Goal: Transaction & Acquisition: Subscribe to service/newsletter

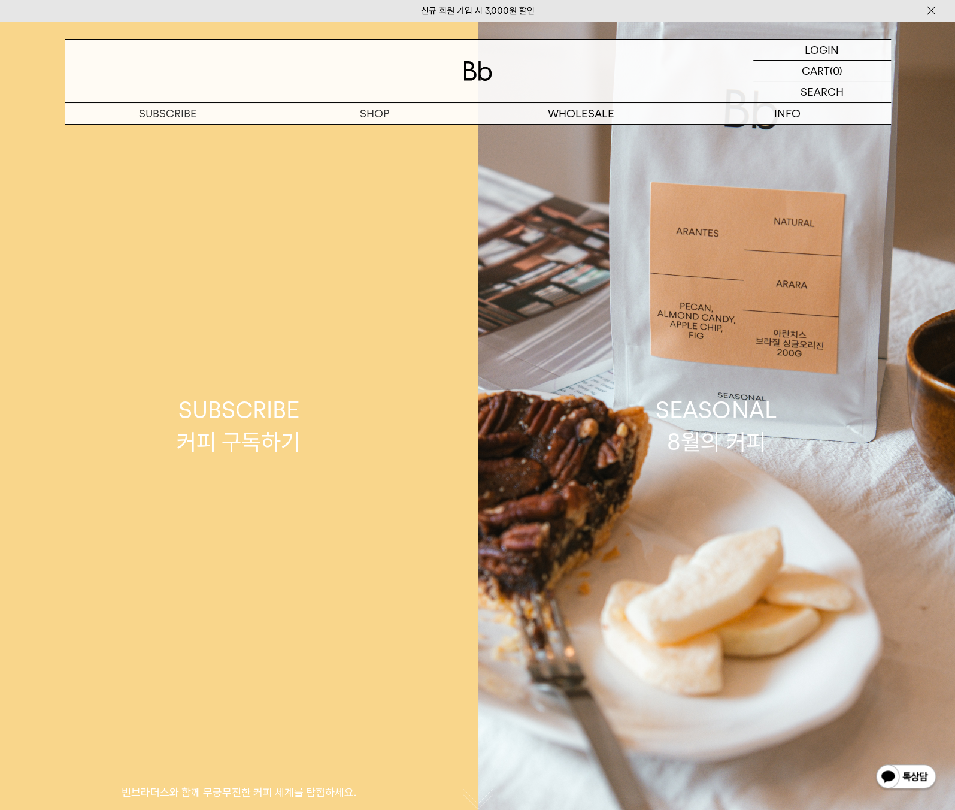
click at [198, 422] on div "SUBSCRIBE 커피 구독하기" at bounding box center [239, 425] width 124 height 63
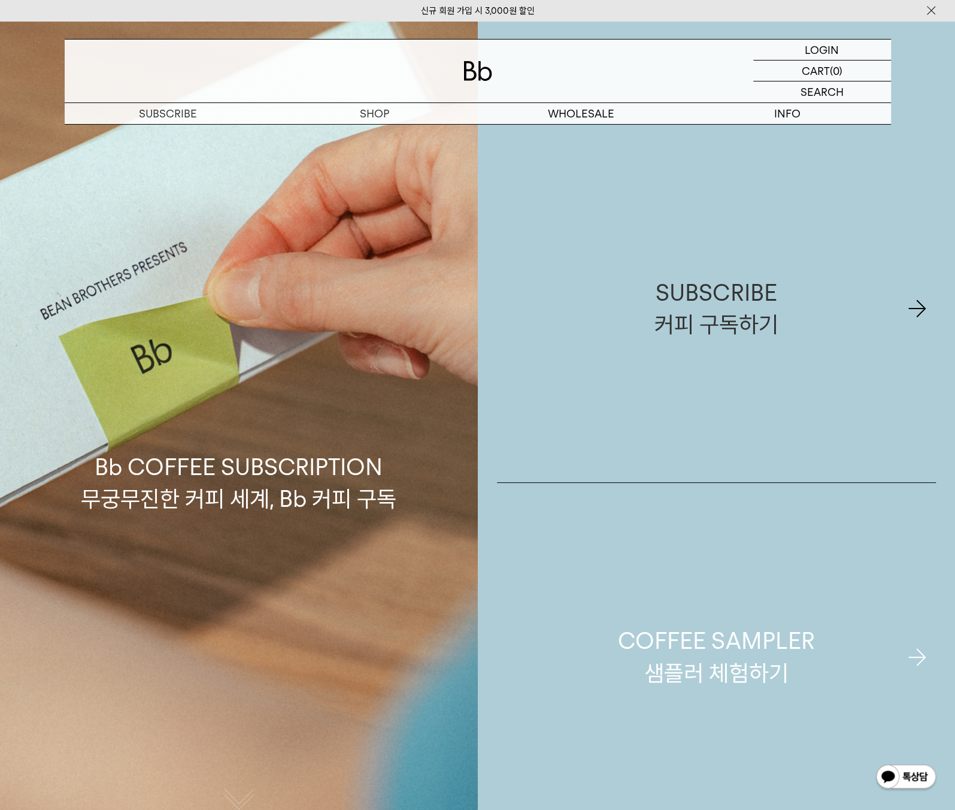
click at [742, 666] on div "COFFEE SAMPLER 샘플러 체험하기" at bounding box center [716, 656] width 196 height 63
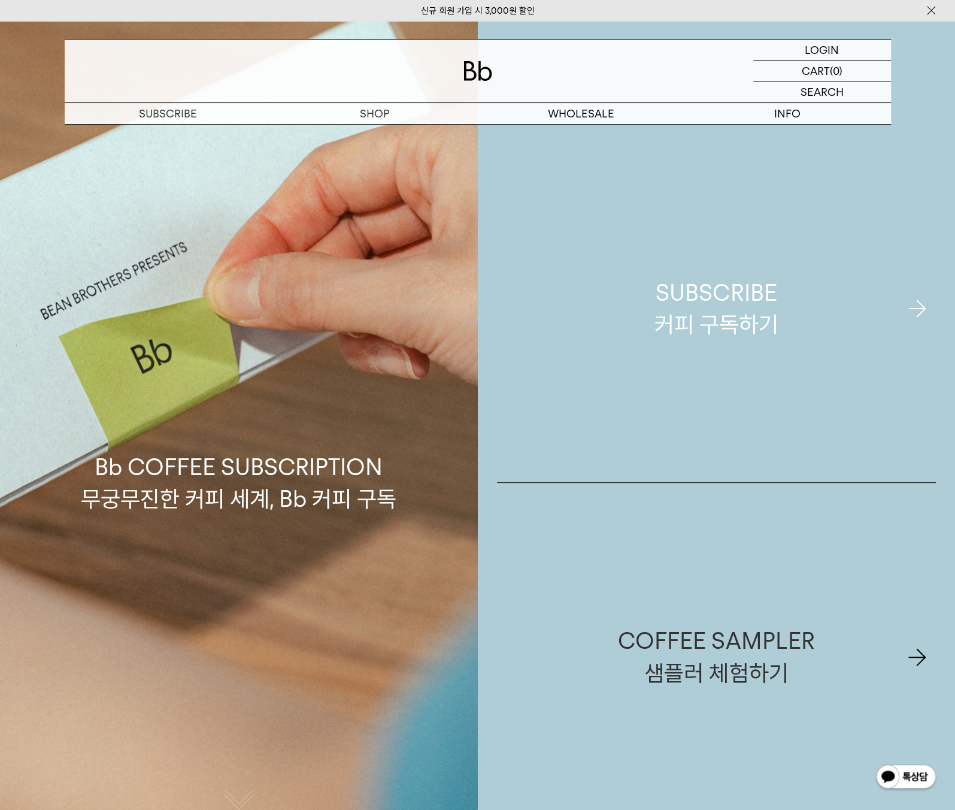
click at [712, 329] on div "SUBSCRIBE 커피 구독하기" at bounding box center [717, 308] width 124 height 63
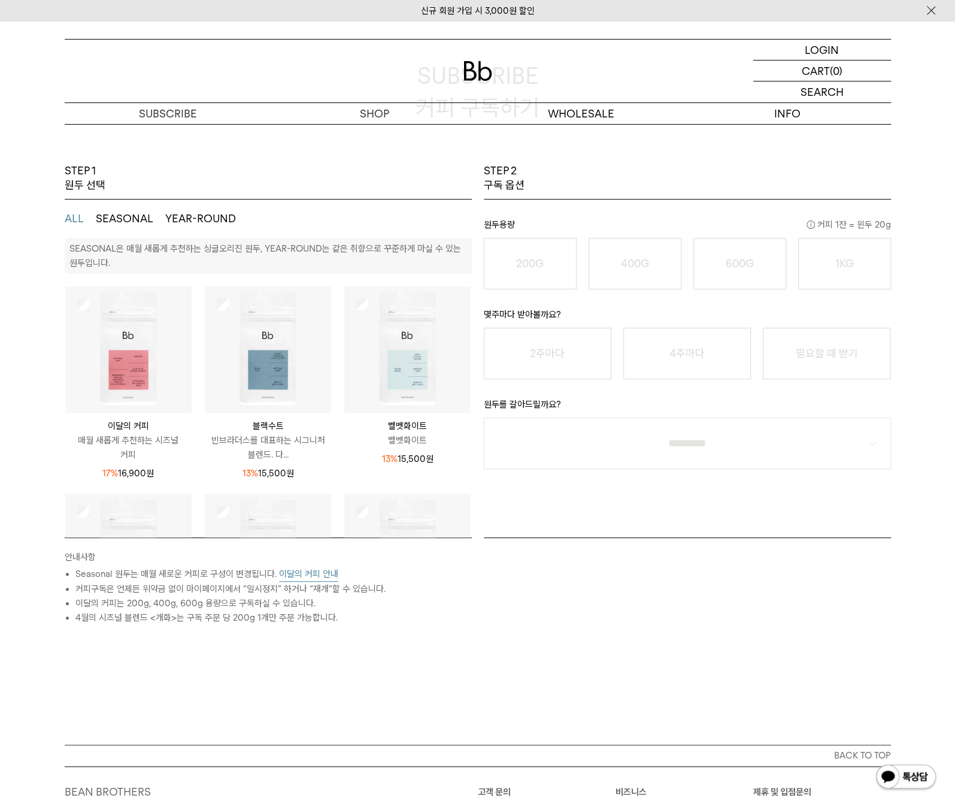
click at [107, 222] on button "SEASONAL" at bounding box center [125, 218] width 58 height 14
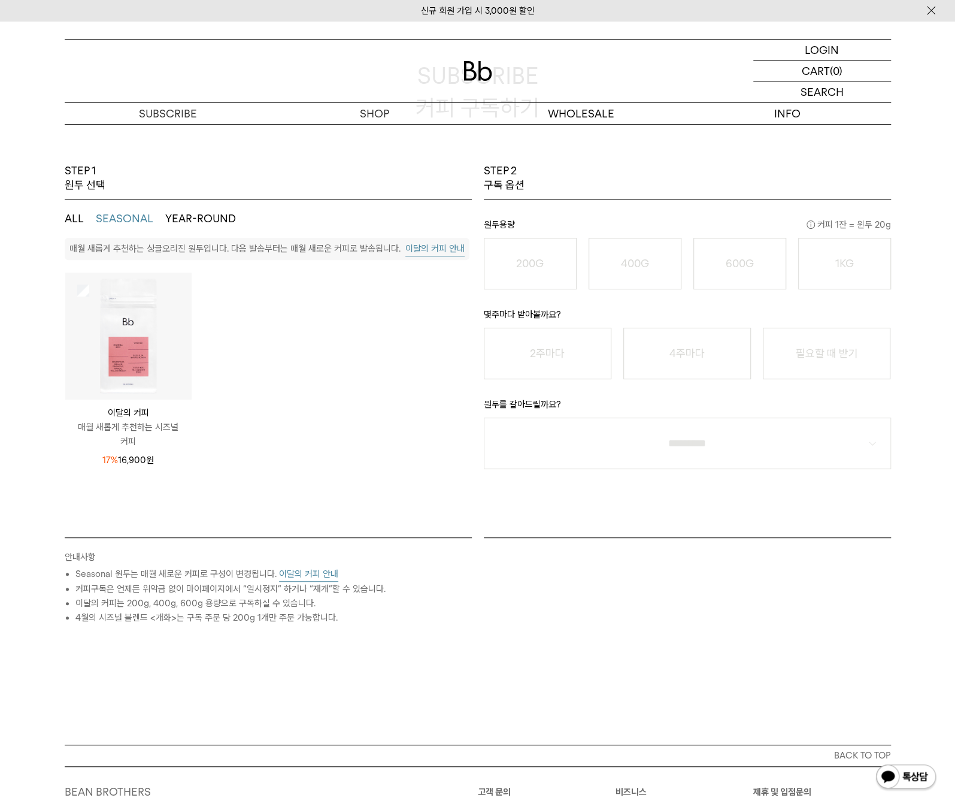
click at [127, 306] on img at bounding box center [128, 336] width 126 height 126
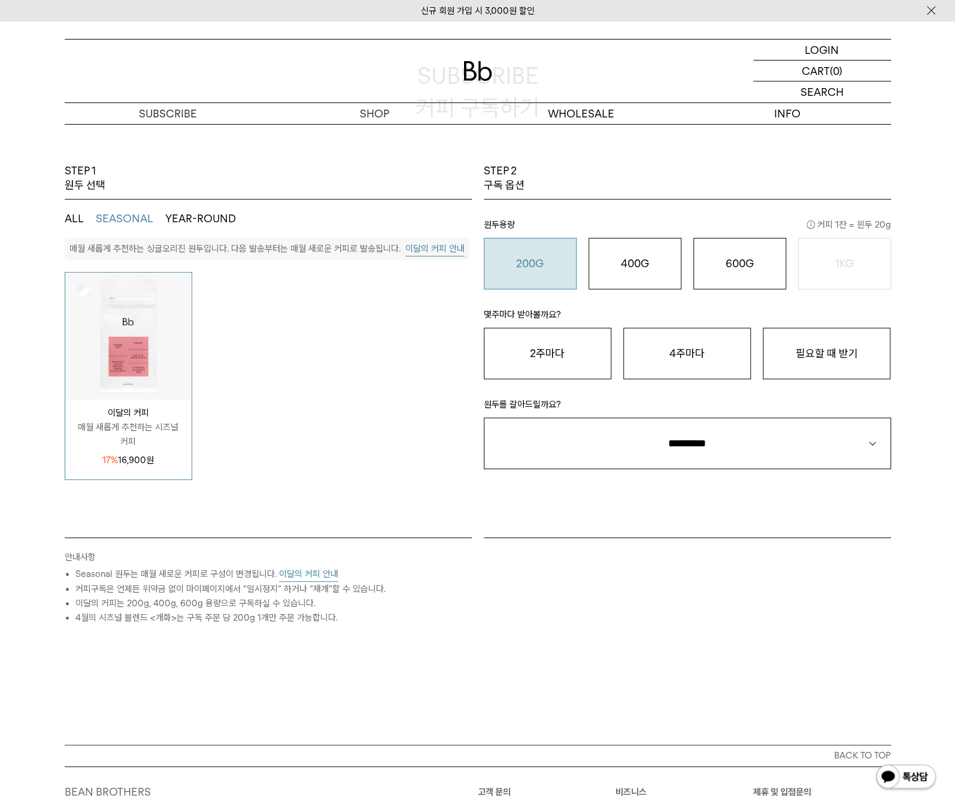
click at [533, 262] on o "200G" at bounding box center [530, 263] width 28 height 13
click at [518, 357] on button "2주마다" at bounding box center [548, 354] width 128 height 52
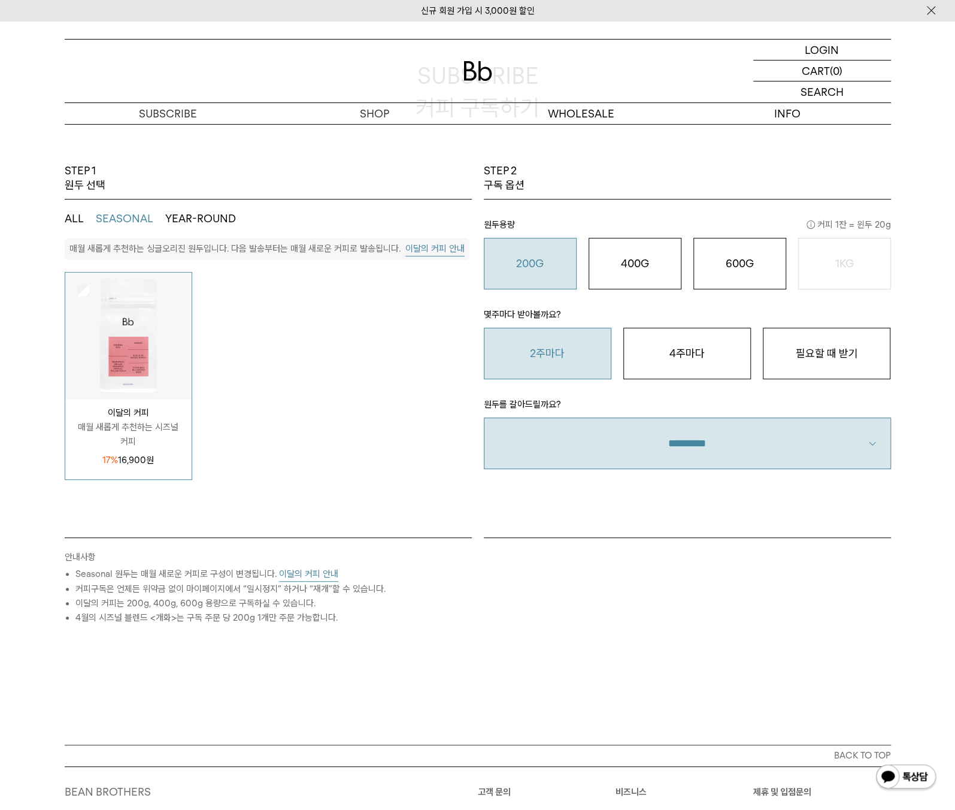
click at [710, 424] on select "**********" at bounding box center [687, 444] width 407 height 52
select select "**"
click at [484, 418] on select "**********" at bounding box center [687, 444] width 407 height 52
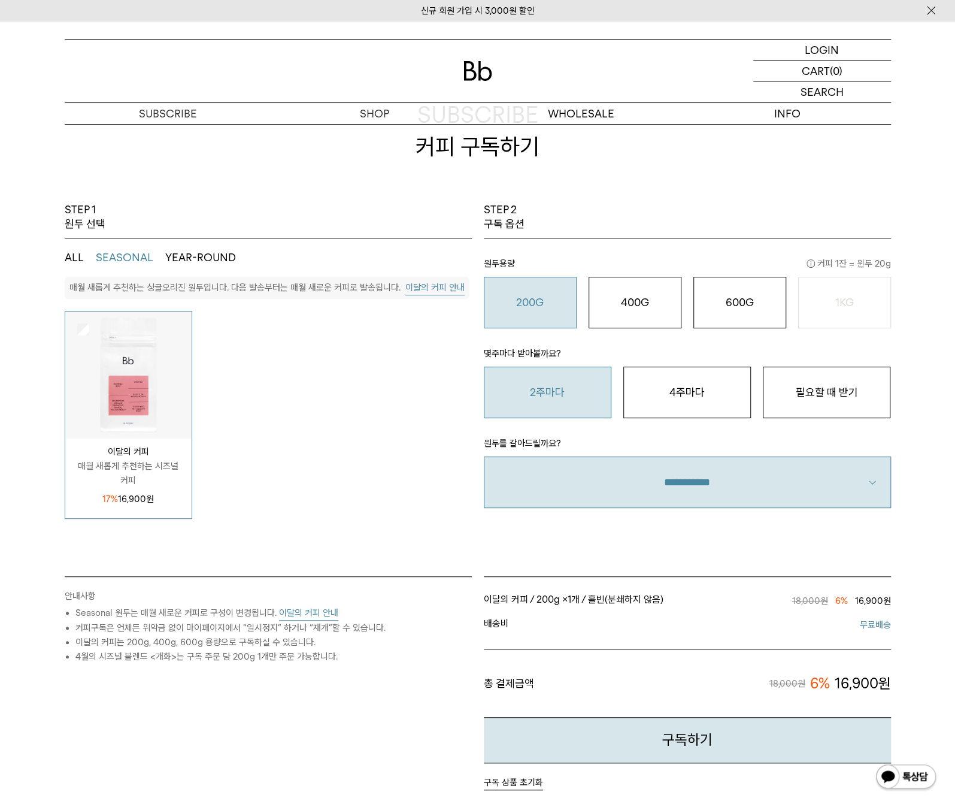
scroll to position [66, 0]
click at [636, 304] on o "400G" at bounding box center [635, 301] width 28 height 13
click at [536, 318] on button "200G 16,900 원" at bounding box center [530, 302] width 93 height 52
click at [744, 298] on o "600G" at bounding box center [740, 301] width 28 height 13
click at [498, 297] on div "200G 16,900 원" at bounding box center [531, 302] width 80 height 14
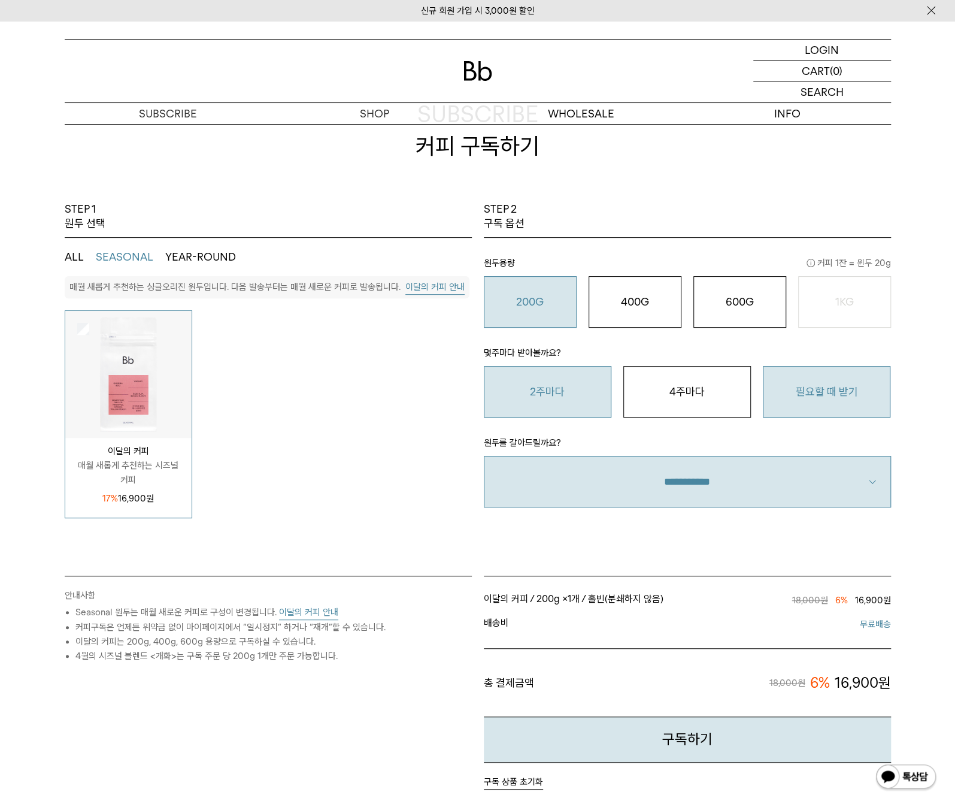
click at [834, 398] on button "필요할 때 받기" at bounding box center [827, 392] width 128 height 52
